Goal: Check status

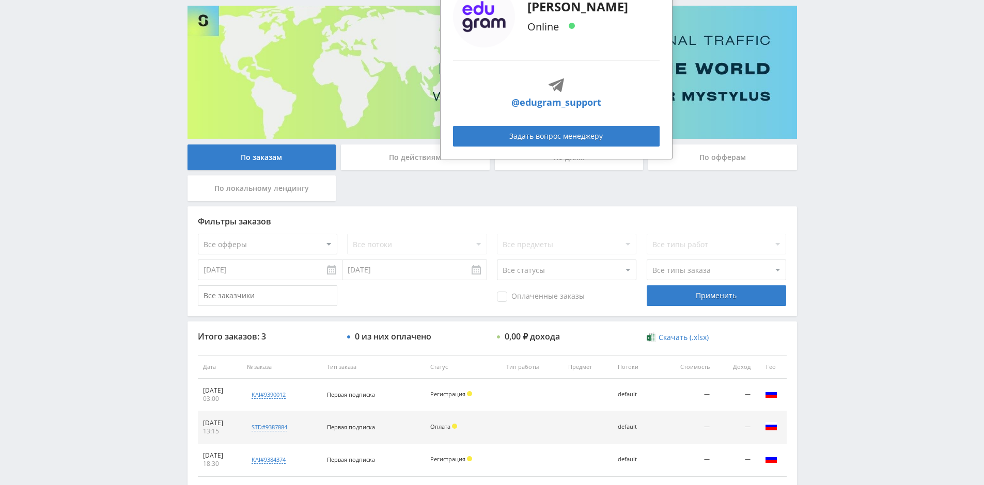
scroll to position [133, 0]
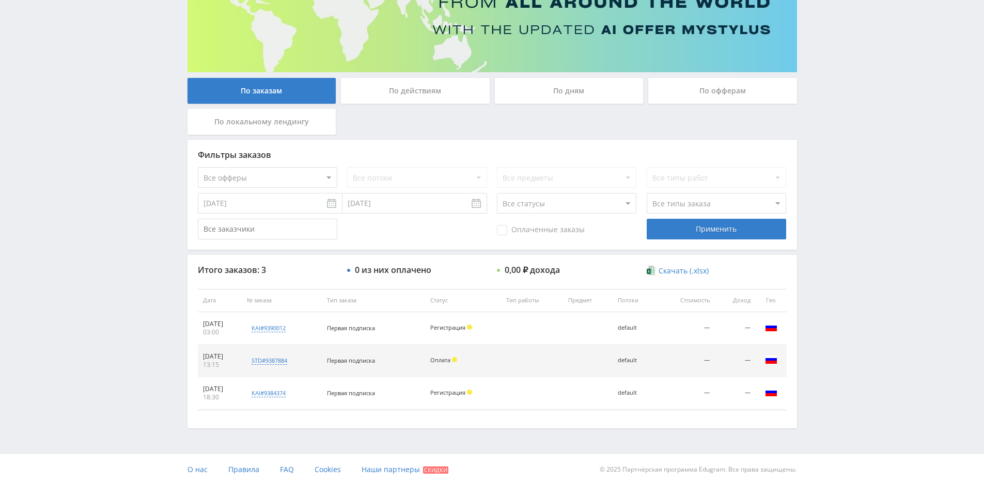
click at [437, 90] on div "По действиям" at bounding box center [415, 91] width 149 height 26
click at [0, 0] on input "По действиям" at bounding box center [0, 0] width 0 height 0
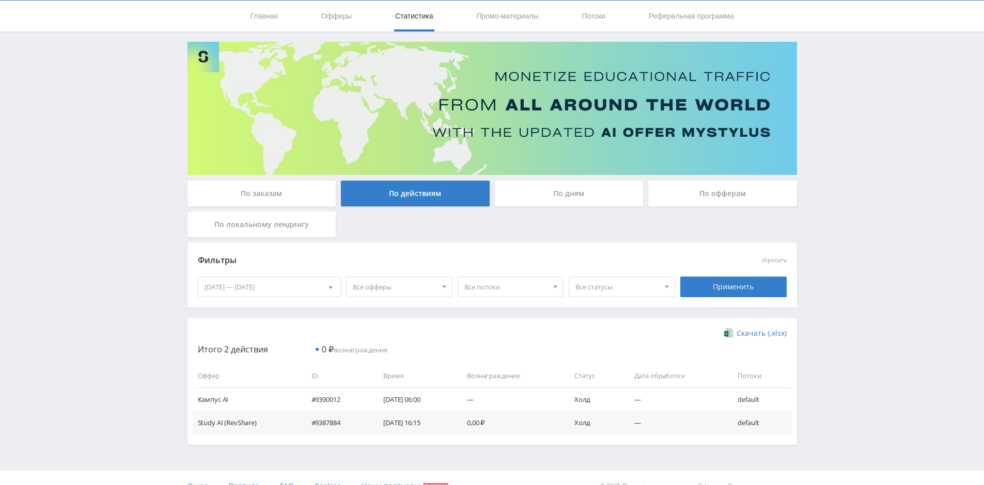
scroll to position [47, 0]
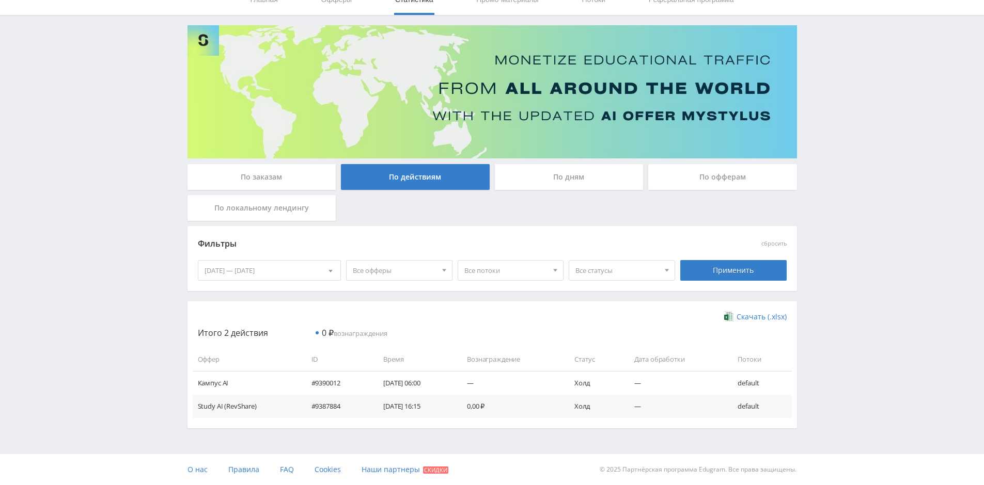
click at [521, 171] on div "По дням" at bounding box center [569, 177] width 149 height 26
click at [0, 0] on input "По дням" at bounding box center [0, 0] width 0 height 0
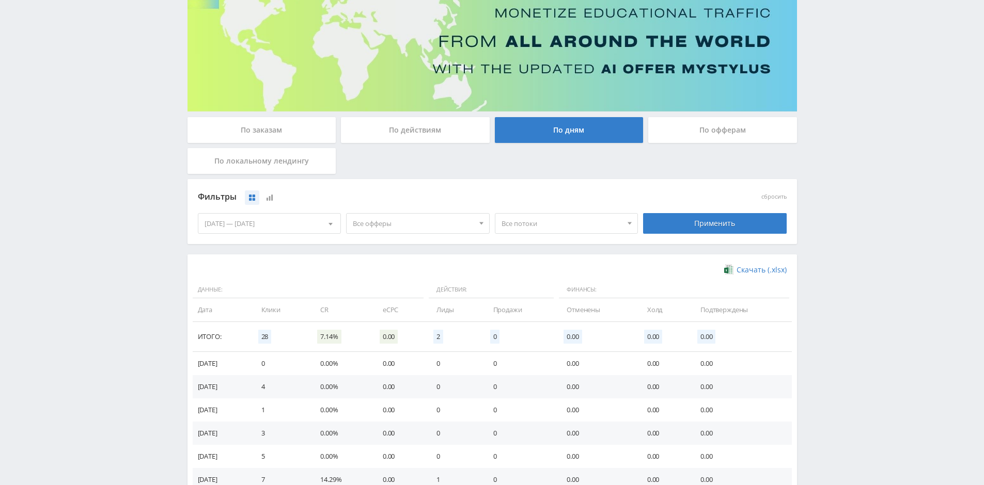
scroll to position [191, 0]
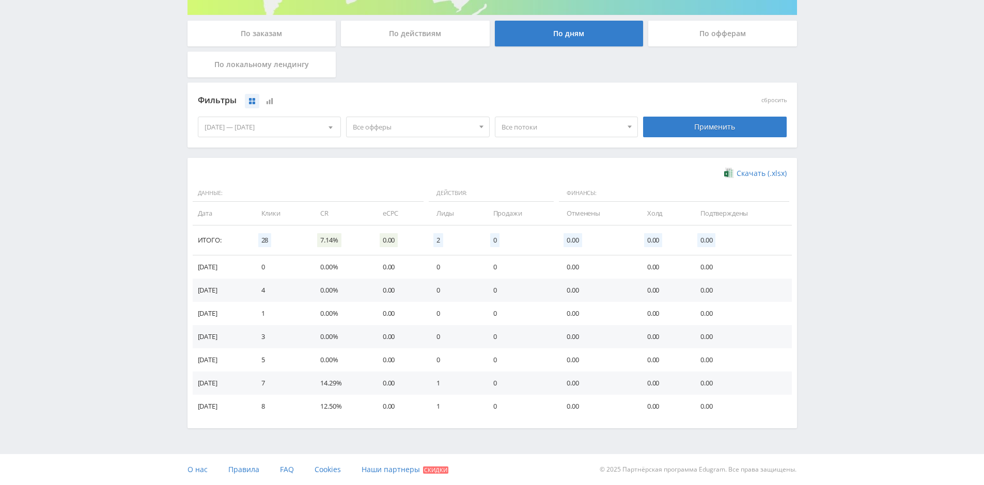
click at [424, 32] on div "По действиям" at bounding box center [415, 34] width 149 height 26
click at [0, 0] on input "По действиям" at bounding box center [0, 0] width 0 height 0
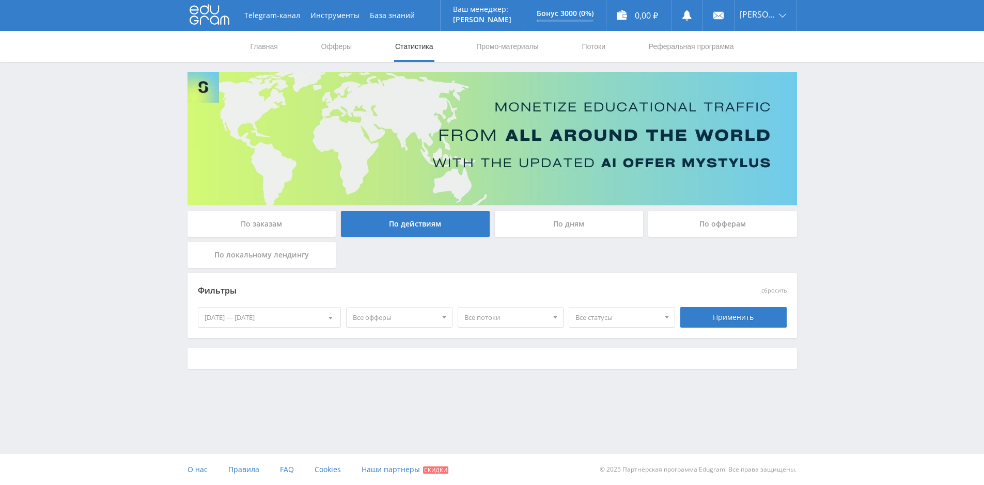
scroll to position [0, 0]
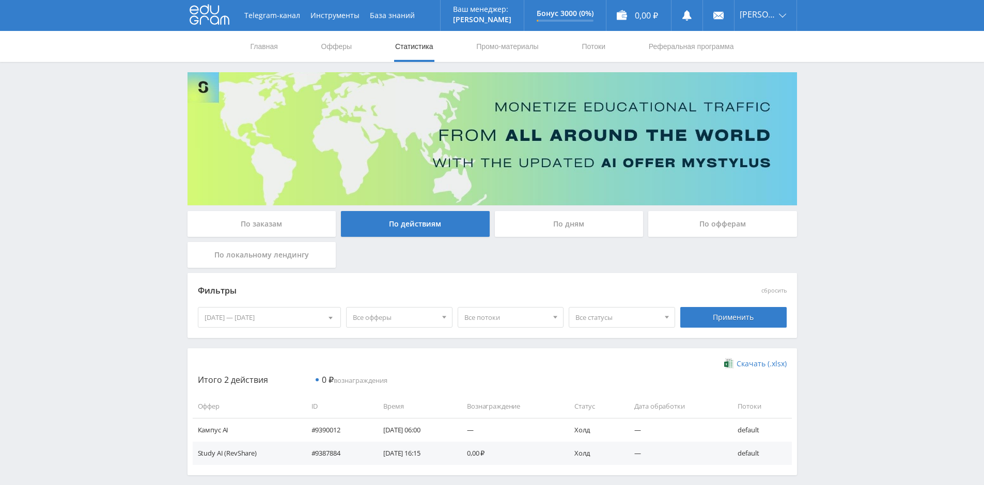
click at [319, 320] on div "[DATE] — [DATE]" at bounding box center [269, 318] width 143 height 20
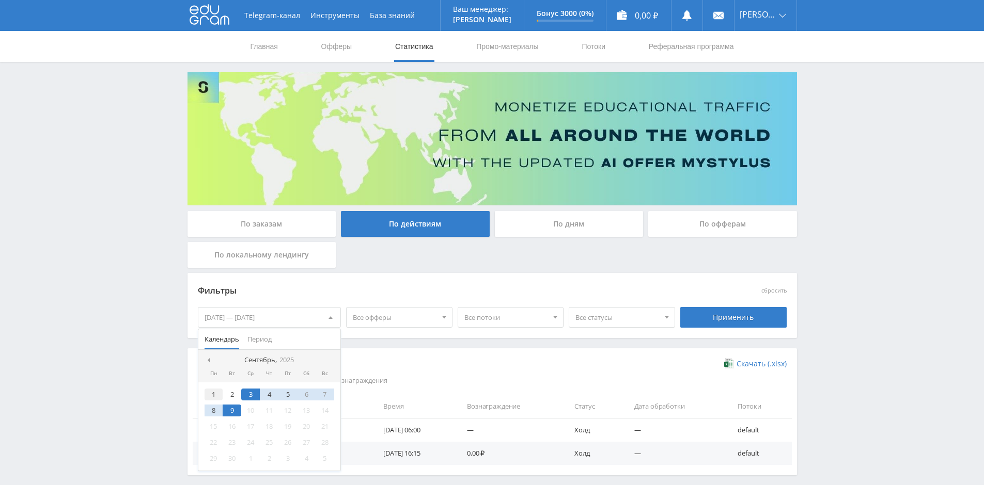
click at [205, 392] on div "1" at bounding box center [214, 395] width 19 height 12
click at [235, 411] on div "9" at bounding box center [232, 411] width 19 height 12
click at [728, 312] on div "Применить" at bounding box center [733, 317] width 106 height 21
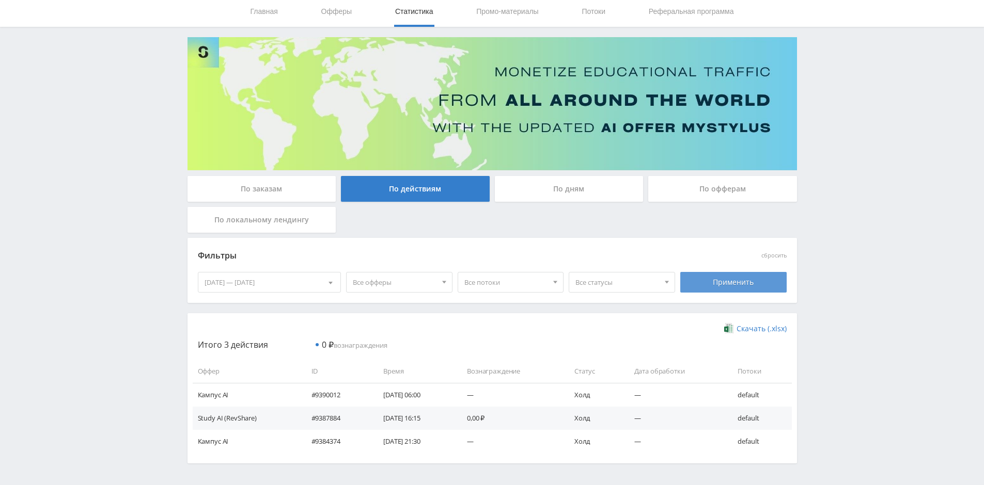
scroll to position [70, 0]
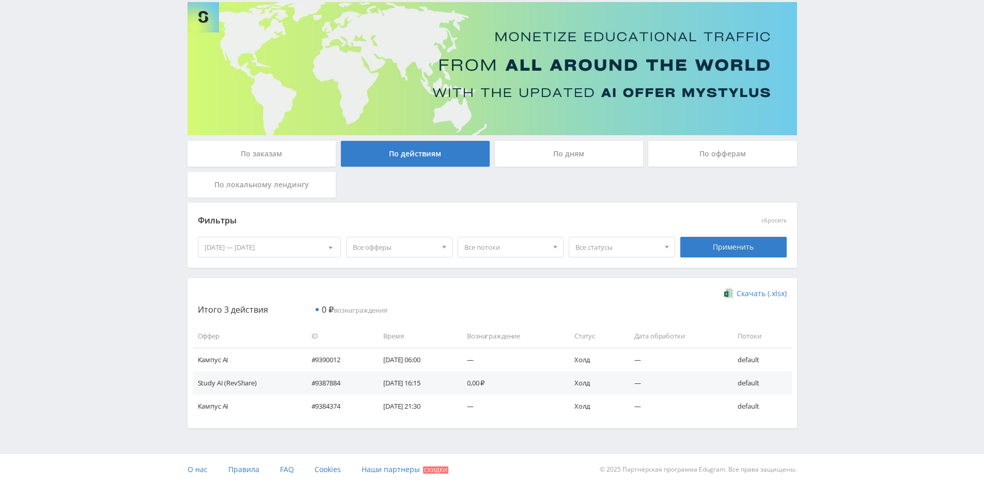
click at [533, 145] on div "По дням" at bounding box center [569, 154] width 149 height 26
click at [0, 0] on input "По дням" at bounding box center [0, 0] width 0 height 0
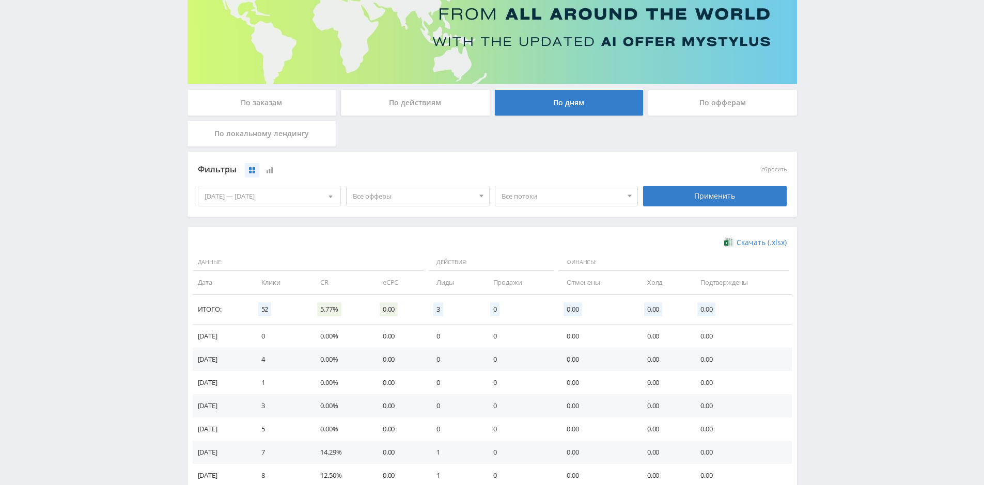
scroll to position [103, 0]
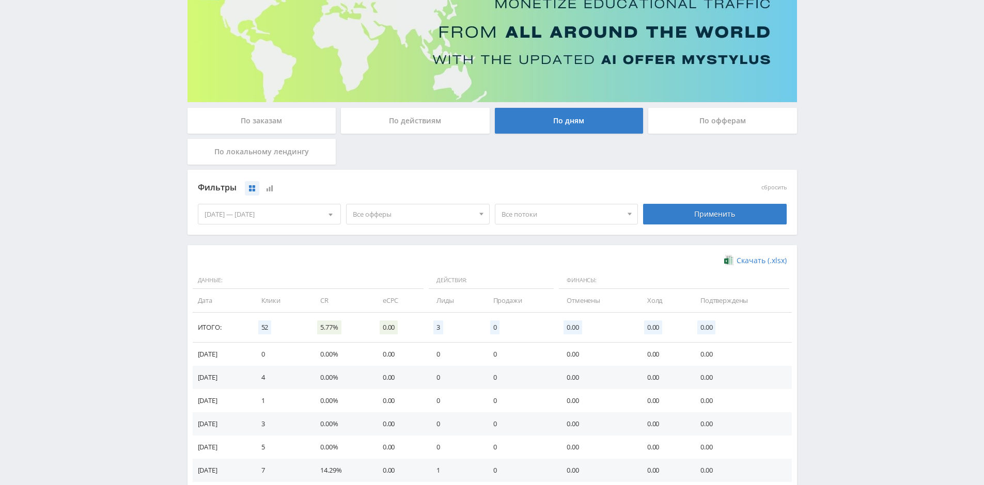
click at [714, 116] on div "По офферам" at bounding box center [722, 121] width 149 height 26
click at [0, 0] on input "По офферам" at bounding box center [0, 0] width 0 height 0
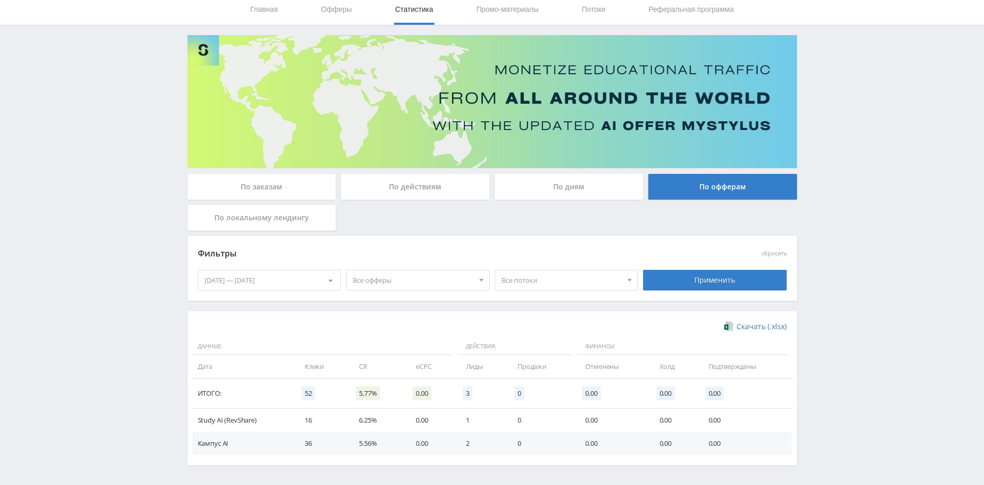
scroll to position [0, 0]
